Goal: Check status

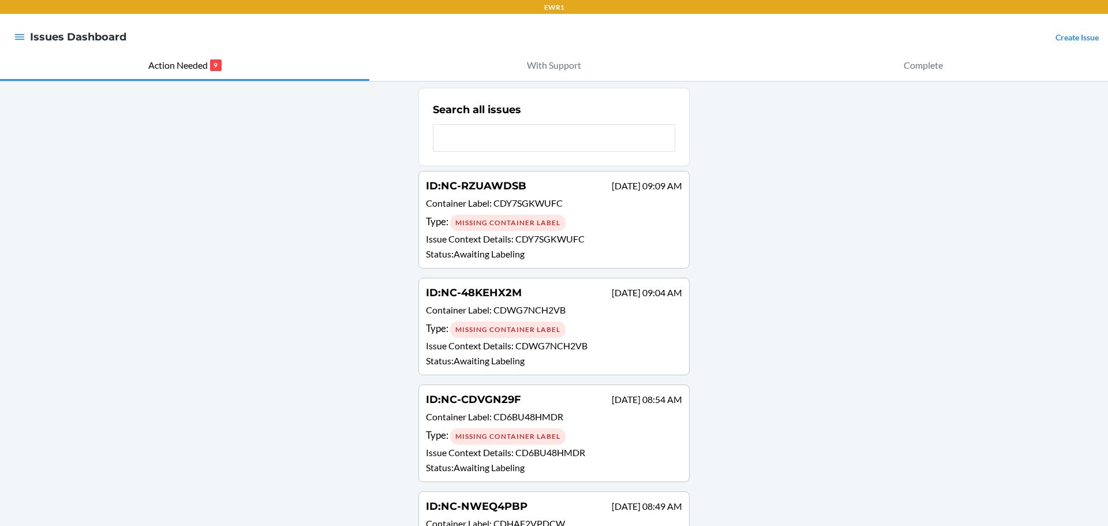
click at [486, 141] on input "text" at bounding box center [554, 138] width 242 height 28
type input "CD7RU5MJ89Y"
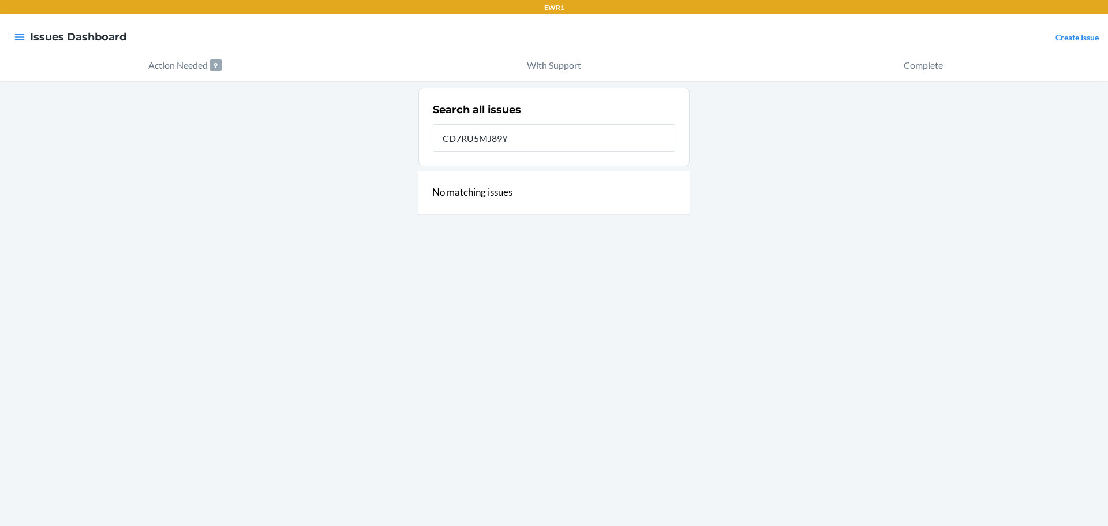
drag, startPoint x: 466, startPoint y: 141, endPoint x: 413, endPoint y: 141, distance: 53.1
click at [413, 141] on div "Search all issues CD7RU5MJ89Y No matching issues" at bounding box center [554, 303] width 1108 height 445
